Goal: Task Accomplishment & Management: Use online tool/utility

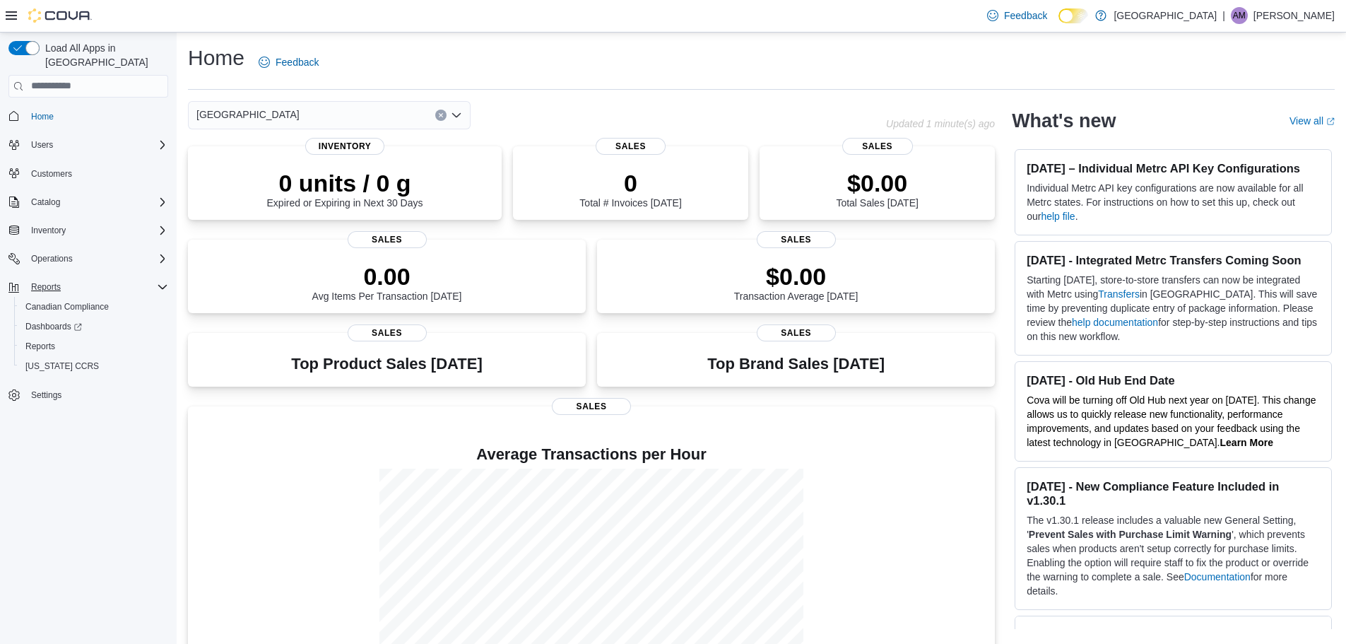
click at [78, 278] on div "Reports" at bounding box center [96, 286] width 143 height 17
click at [157, 281] on icon "Complex example" at bounding box center [162, 286] width 11 height 11
click at [30, 341] on span "Reports" at bounding box center [40, 346] width 30 height 11
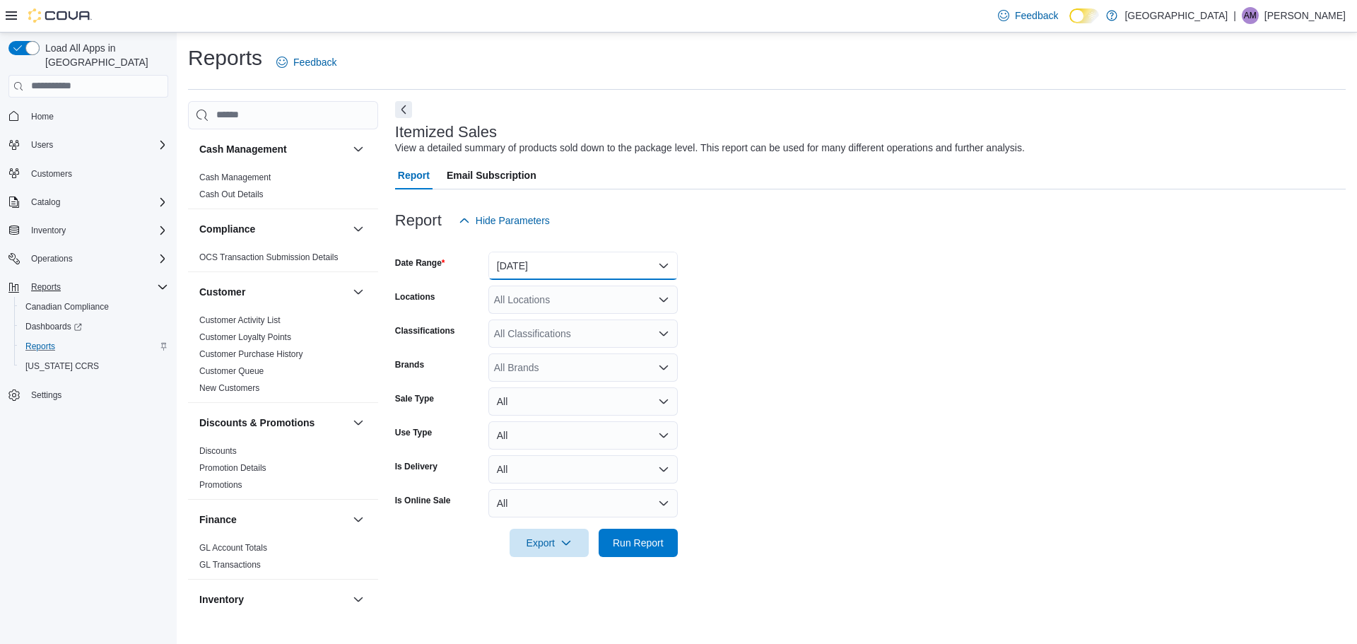
click at [562, 264] on button "Yesterday" at bounding box center [582, 266] width 189 height 28
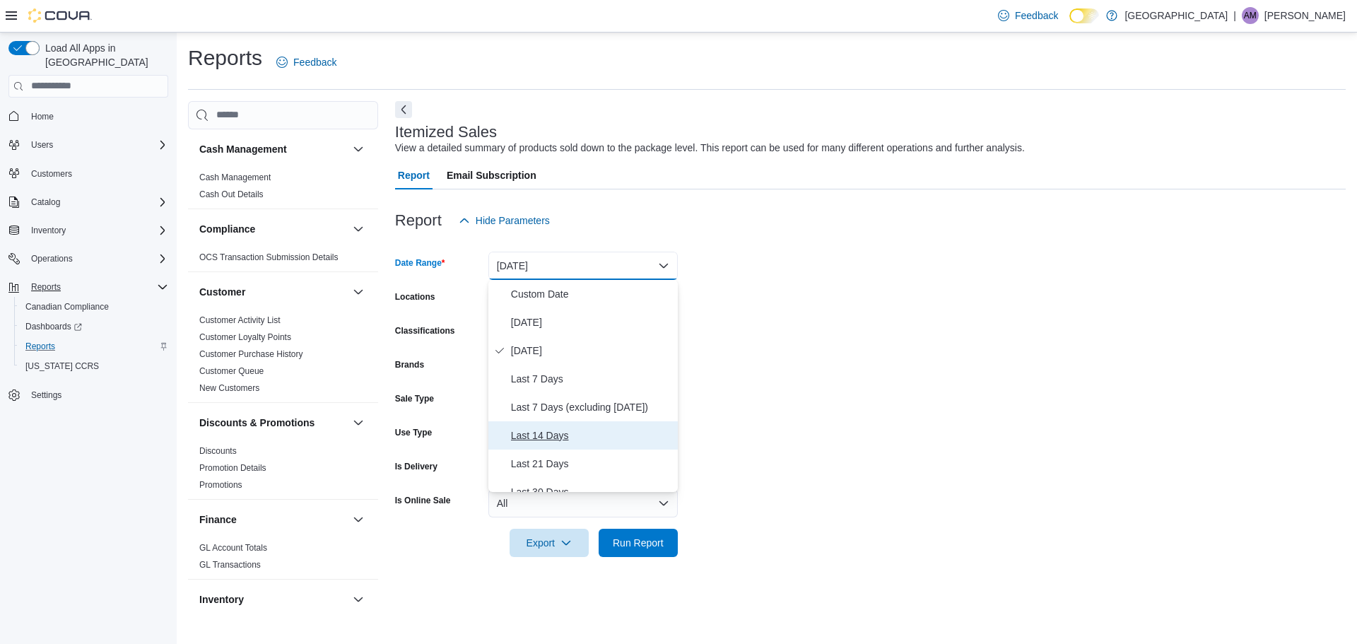
click at [552, 430] on span "Last 14 Days" at bounding box center [591, 435] width 161 height 17
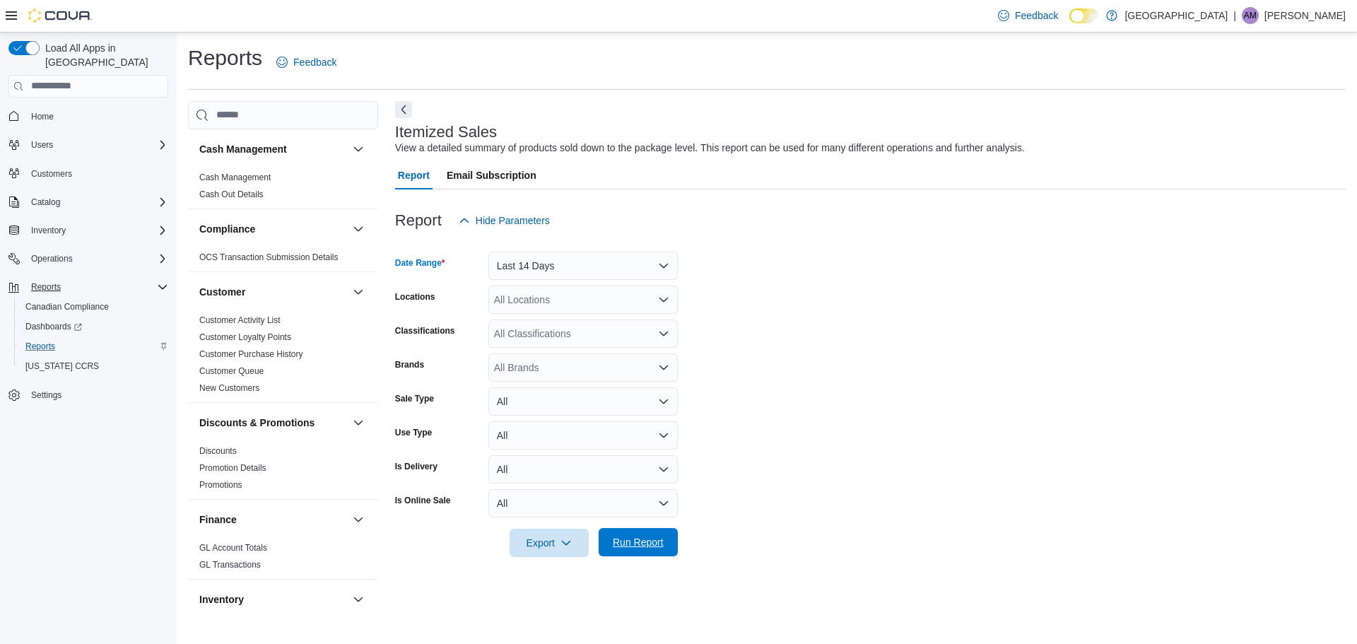
click at [659, 538] on span "Run Report" at bounding box center [638, 542] width 51 height 14
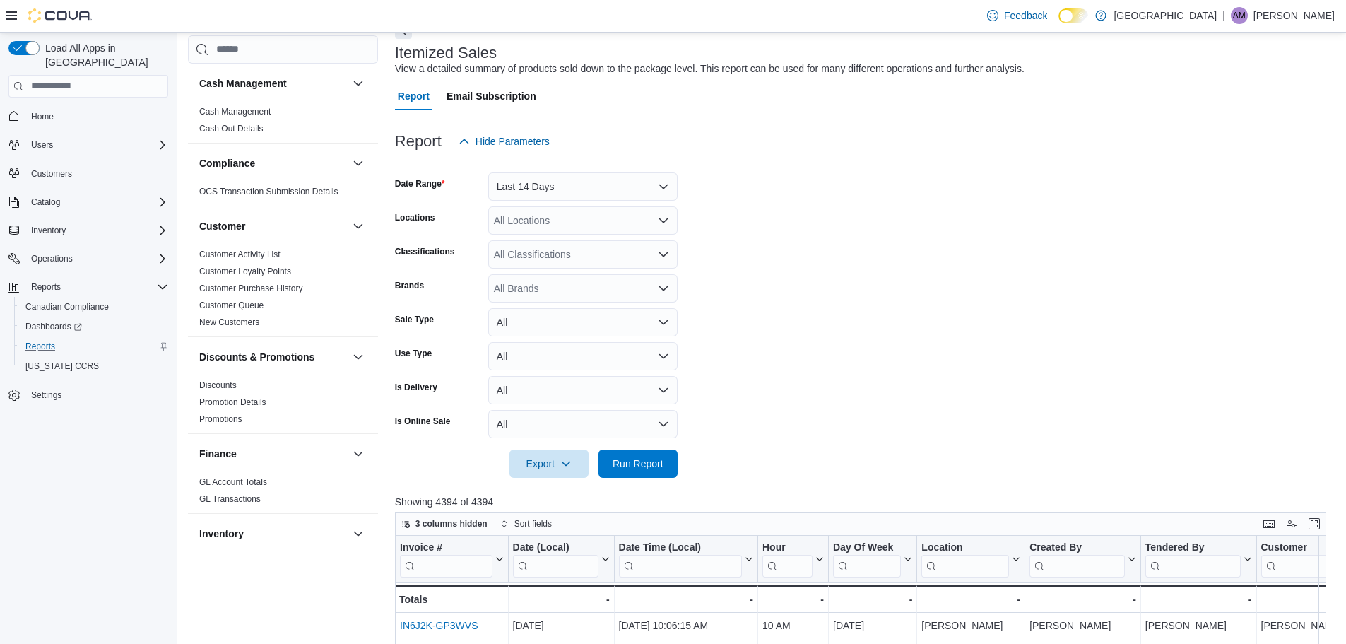
scroll to position [141, 0]
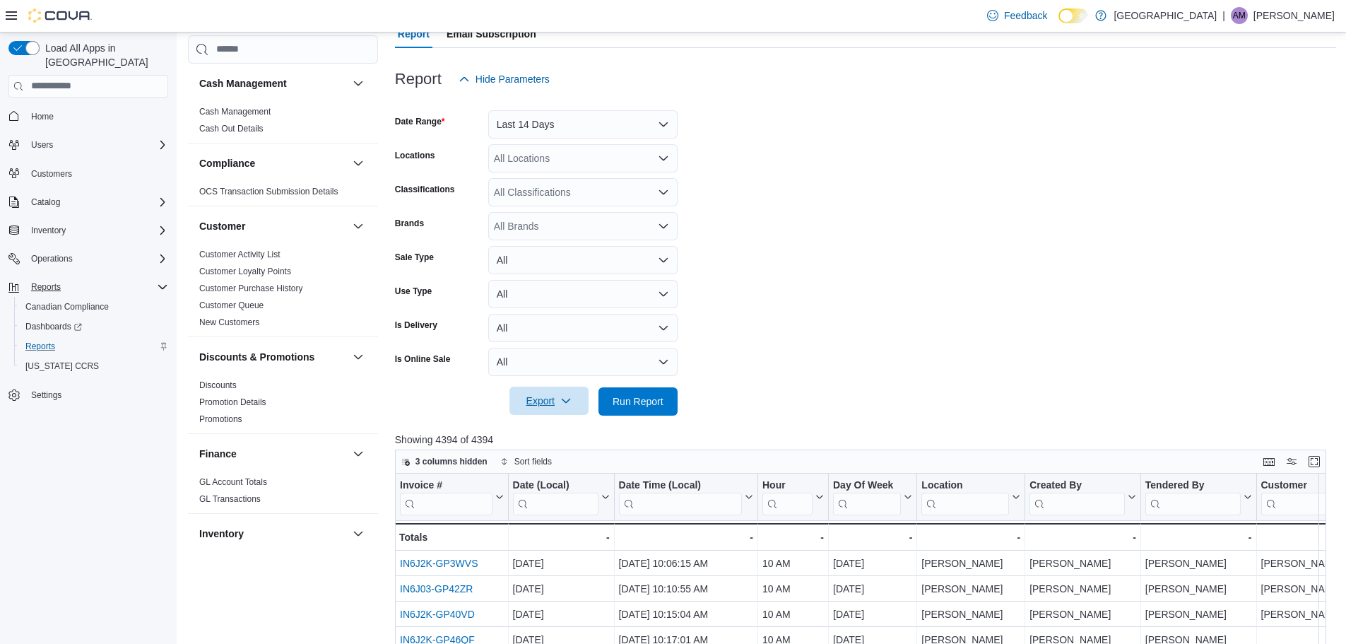
click at [553, 397] on span "Export" at bounding box center [549, 400] width 62 height 28
click at [555, 431] on span "Export to Excel" at bounding box center [551, 429] width 64 height 11
